Goal: Navigation & Orientation: Understand site structure

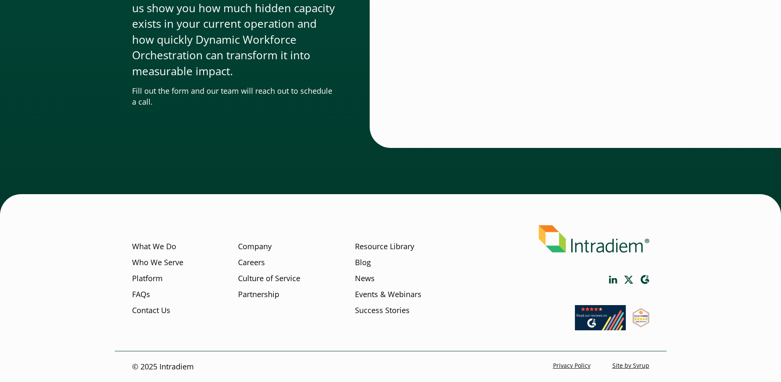
scroll to position [2829, 0]
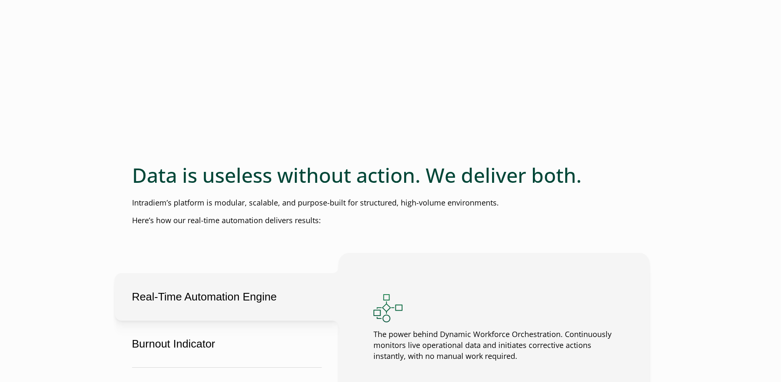
scroll to position [1471, 0]
